Goal: Navigation & Orientation: Go to known website

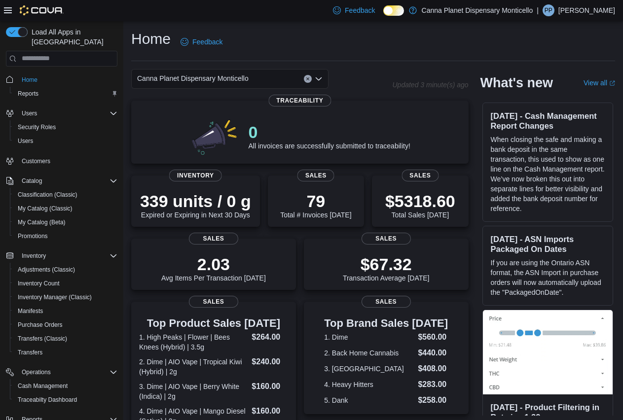
click at [593, 14] on p "[PERSON_NAME]" at bounding box center [586, 10] width 57 height 12
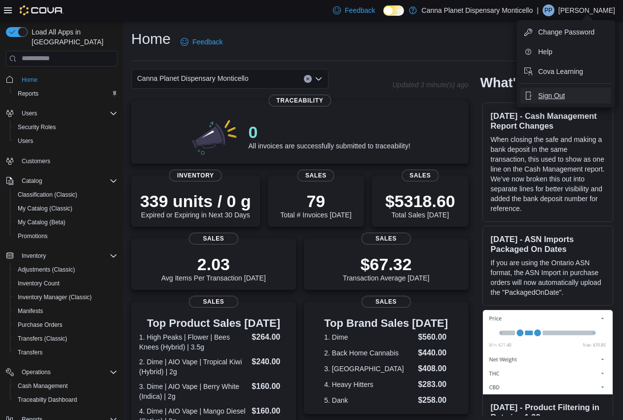
click at [566, 100] on button "Sign Out" at bounding box center [565, 96] width 91 height 16
